Goal: Task Accomplishment & Management: Complete application form

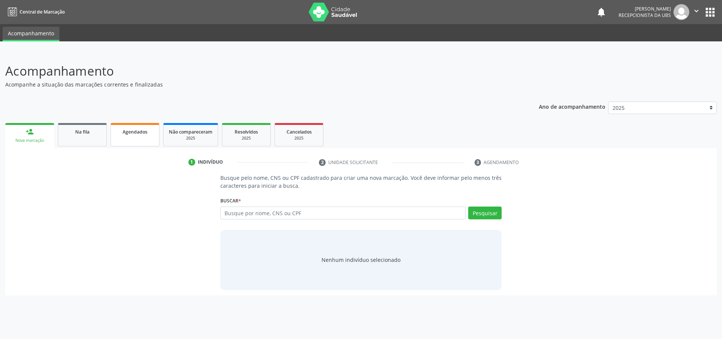
click at [118, 136] on link "Agendados" at bounding box center [135, 134] width 49 height 23
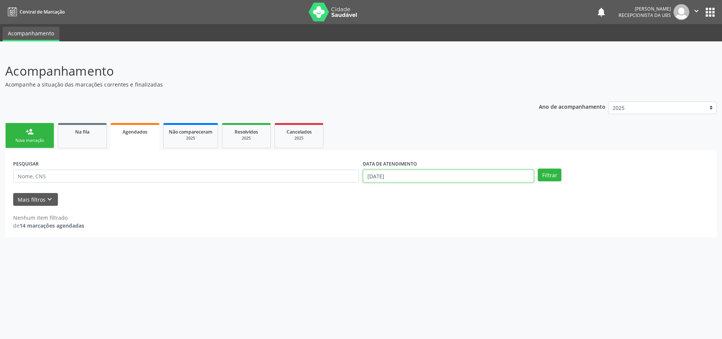
click at [417, 172] on input "[DATE]" at bounding box center [448, 176] width 171 height 13
click at [367, 193] on icon at bounding box center [366, 192] width 5 height 5
select select "8"
click at [398, 245] on span "16" at bounding box center [401, 244] width 15 height 15
type input "[DATE]"
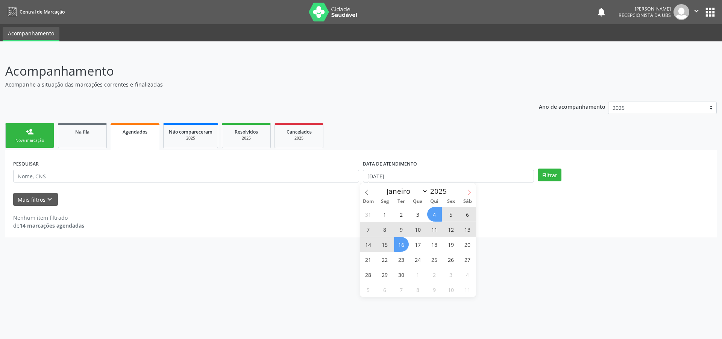
click at [470, 191] on icon at bounding box center [469, 192] width 5 height 5
select select "9"
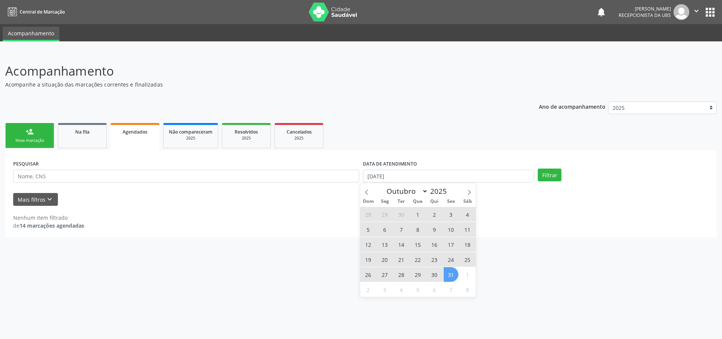
click at [457, 273] on span "31" at bounding box center [451, 274] width 15 height 15
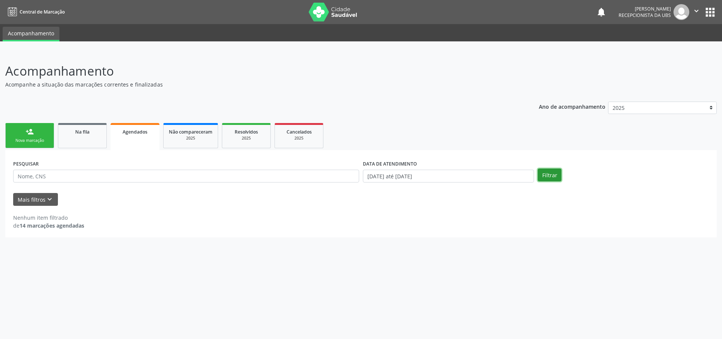
click at [548, 175] on button "Filtrar" at bounding box center [550, 174] width 24 height 13
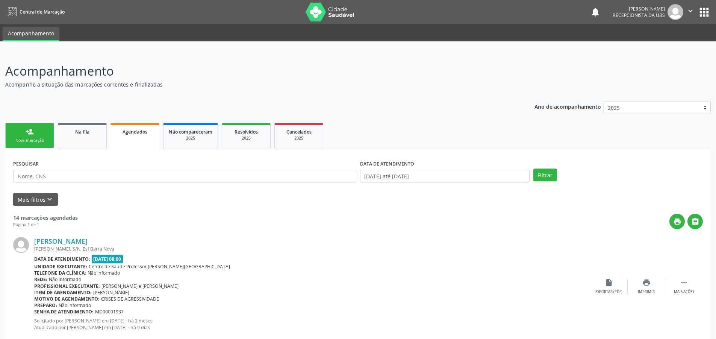
click at [134, 129] on span "Agendados" at bounding box center [135, 132] width 25 height 6
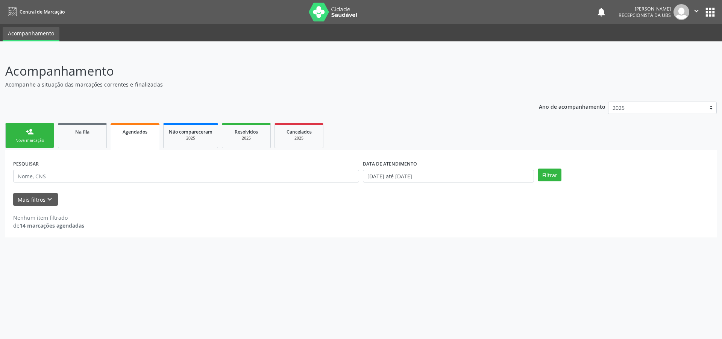
click at [39, 137] on link "person_add Nova marcação" at bounding box center [29, 135] width 49 height 25
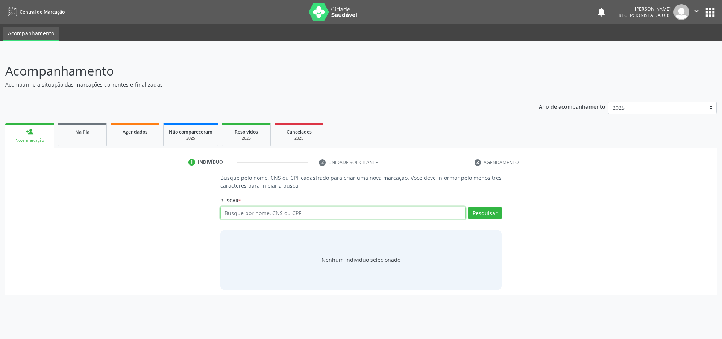
click at [243, 213] on input "text" at bounding box center [343, 212] width 246 height 13
type input "701103855921980"
click at [490, 212] on button "Pesquisar" at bounding box center [484, 212] width 33 height 13
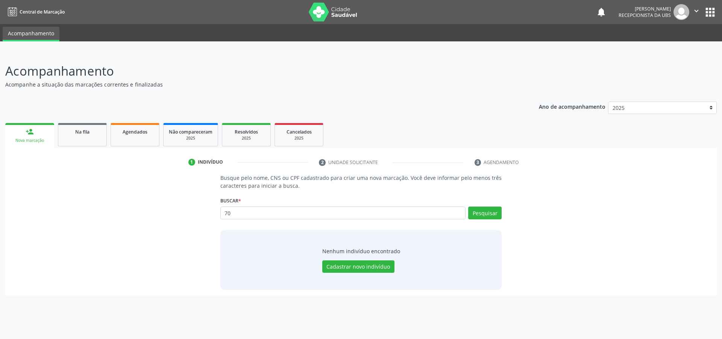
type input "7"
type input "08737528483"
click at [492, 215] on button "Pesquisar" at bounding box center [484, 212] width 33 height 13
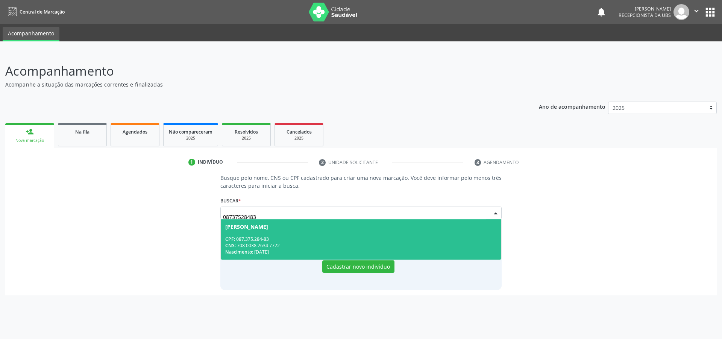
click at [288, 242] on div "CNS: 708 0038 2634 7722" at bounding box center [361, 245] width 272 height 6
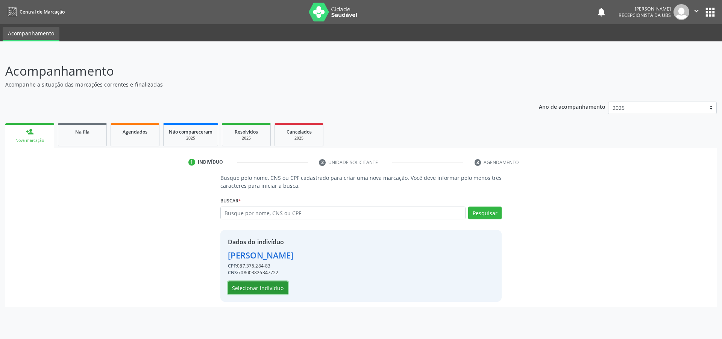
click at [277, 286] on button "Selecionar indivíduo" at bounding box center [258, 287] width 60 height 13
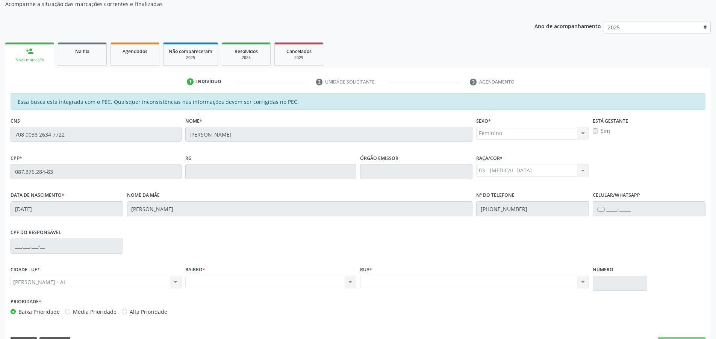
scroll to position [101, 0]
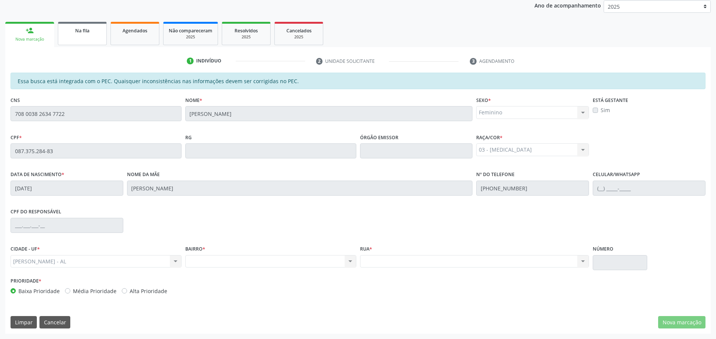
click at [87, 32] on span "Na fila" at bounding box center [82, 30] width 14 height 6
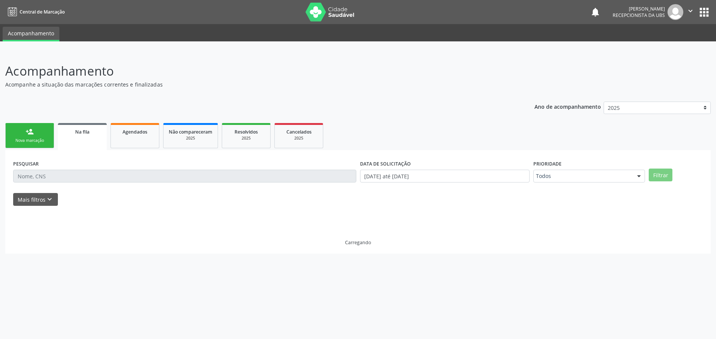
scroll to position [0, 0]
